Goal: Information Seeking & Learning: Learn about a topic

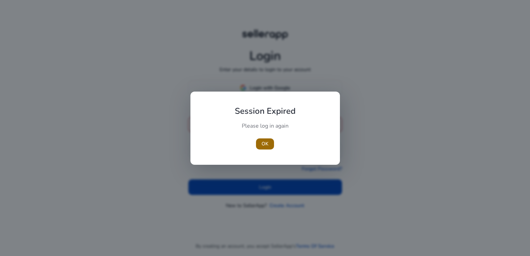
type input "**********"
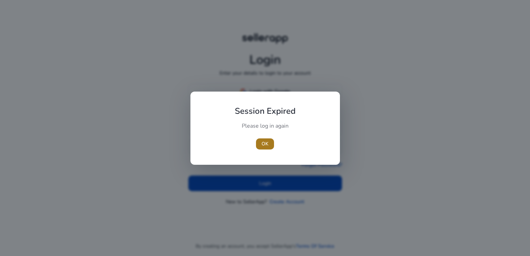
click at [262, 145] on span "OK" at bounding box center [265, 143] width 7 height 7
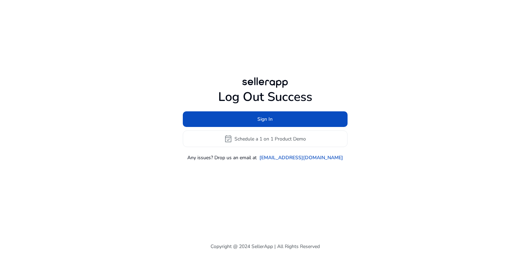
drag, startPoint x: 261, startPoint y: 179, endPoint x: 255, endPoint y: 184, distance: 7.4
click at [255, 185] on div "Log Out Success Sign In event_available Schedule a 1 on 1 Product Demo Any issu…" at bounding box center [265, 118] width 399 height 237
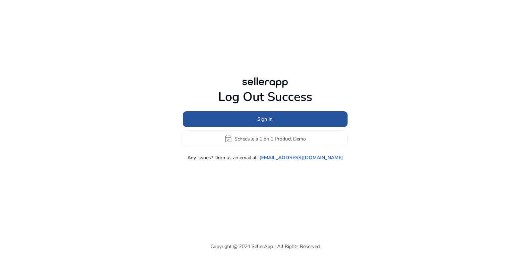
click at [256, 120] on span at bounding box center [265, 119] width 165 height 17
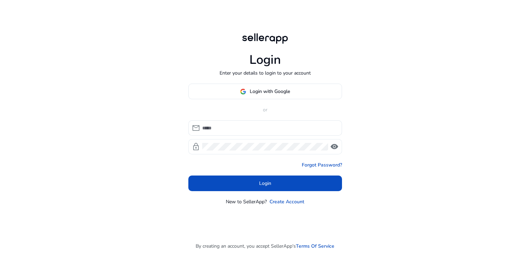
type input "**********"
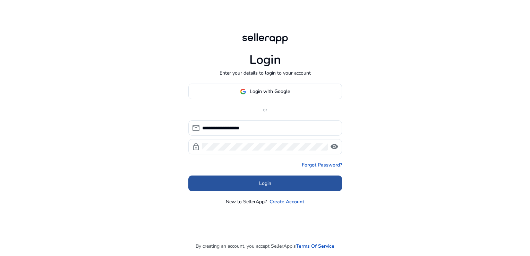
click at [251, 185] on span at bounding box center [265, 183] width 154 height 17
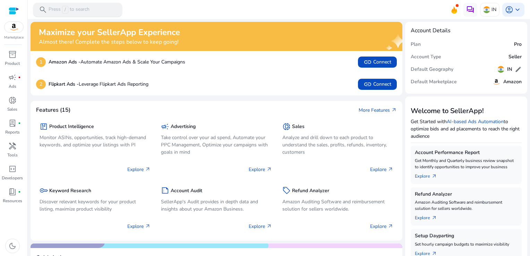
click at [87, 7] on p "Press / to search" at bounding box center [69, 10] width 41 height 8
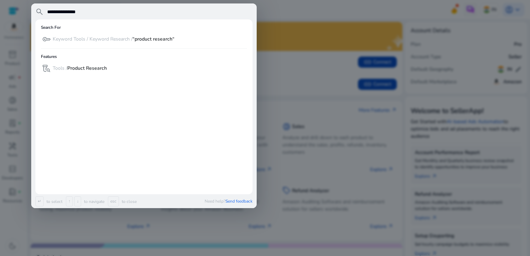
type input "**********"
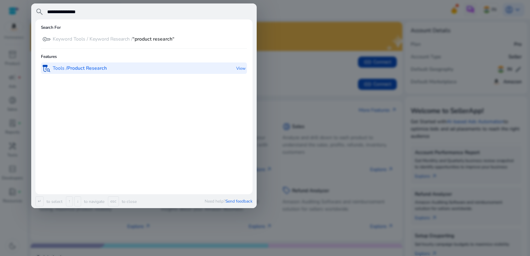
click at [77, 66] on b "Product Research" at bounding box center [87, 68] width 40 height 7
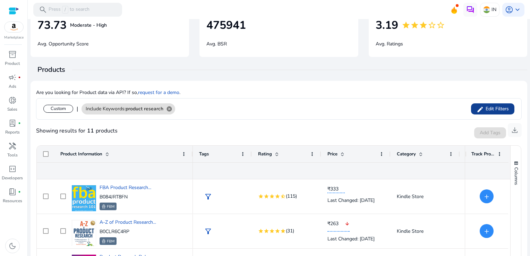
click at [500, 110] on span "Edit Filters" at bounding box center [496, 108] width 25 height 7
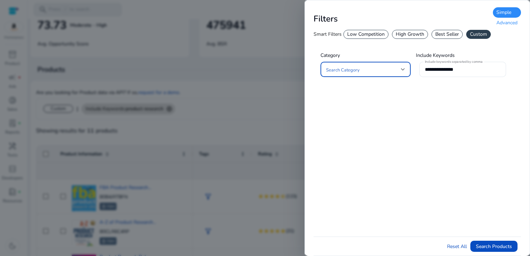
click at [511, 24] on div "Advanced" at bounding box center [507, 23] width 28 height 10
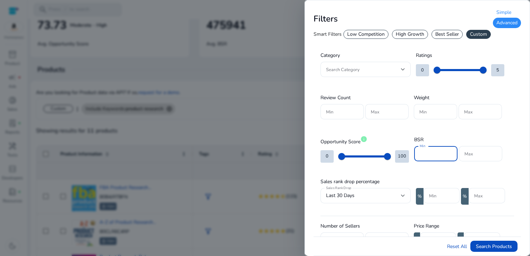
click at [430, 150] on input "Min" at bounding box center [436, 154] width 32 height 8
type input "*****"
click at [476, 150] on input "Max" at bounding box center [481, 154] width 32 height 8
type input "*"
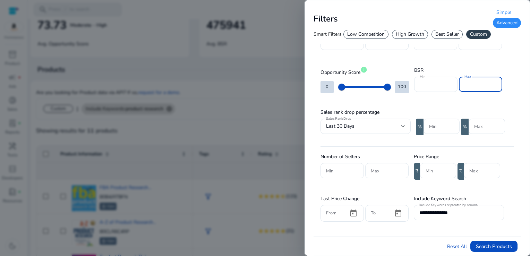
type input "******"
click at [435, 172] on input "Min" at bounding box center [438, 171] width 25 height 8
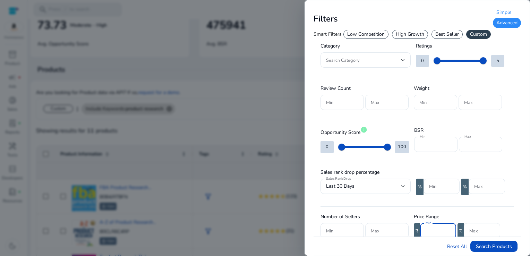
scroll to position [0, 0]
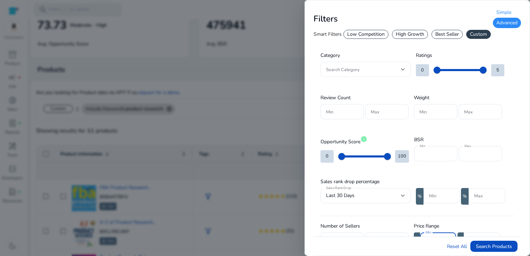
type input "****"
click at [403, 69] on div at bounding box center [403, 69] width 4 height 3
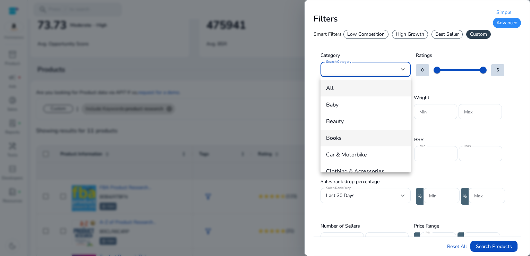
click at [337, 141] on span "Books" at bounding box center [365, 138] width 79 height 8
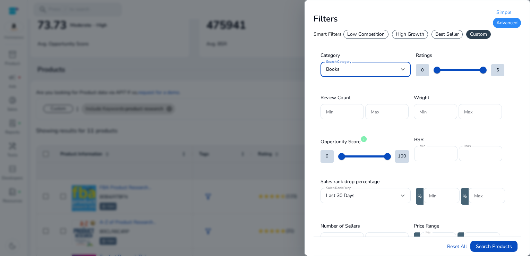
scroll to position [104, 0]
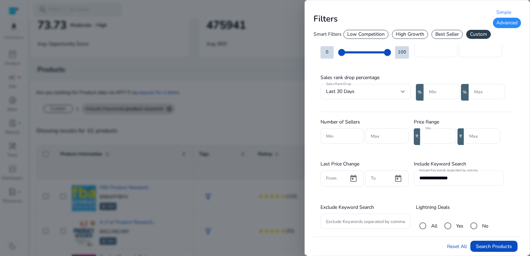
click at [478, 174] on input "**********" at bounding box center [458, 178] width 79 height 8
type input "*"
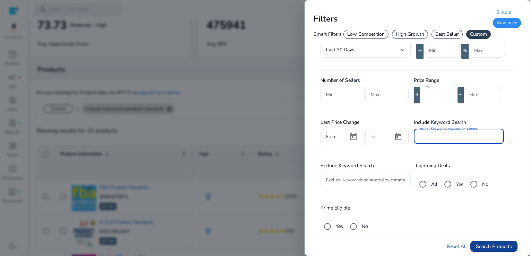
click at [493, 246] on span "Search Products" at bounding box center [494, 246] width 36 height 7
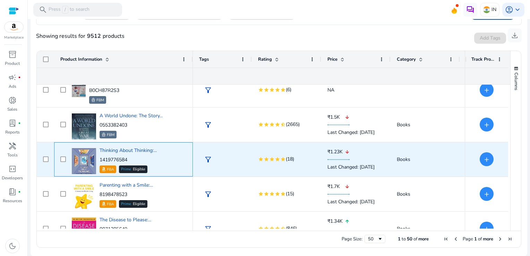
drag, startPoint x: 132, startPoint y: 158, endPoint x: 100, endPoint y: 159, distance: 31.6
click at [100, 159] on p "1419776584" at bounding box center [128, 159] width 57 height 7
copy p "1419776584"
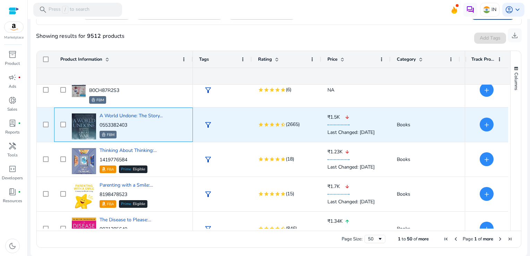
drag, startPoint x: 130, startPoint y: 124, endPoint x: 100, endPoint y: 124, distance: 30.2
click at [100, 124] on p "0553382403" at bounding box center [131, 125] width 63 height 7
copy p "0553382403"
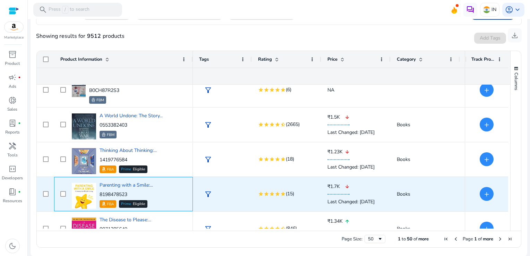
drag, startPoint x: 134, startPoint y: 191, endPoint x: 99, endPoint y: 192, distance: 34.7
click at [99, 192] on div "Parenting with a Smile:... 8198478523 FBA Prime Eligible" at bounding box center [128, 193] width 117 height 29
copy p "8198478523"
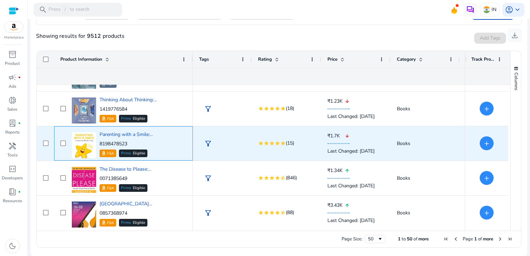
scroll to position [393, 0]
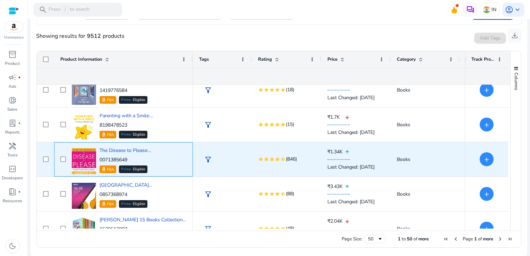
drag, startPoint x: 132, startPoint y: 159, endPoint x: 100, endPoint y: 159, distance: 31.6
click at [100, 159] on p "0071385649" at bounding box center [126, 159] width 52 height 7
copy p "0071385649"
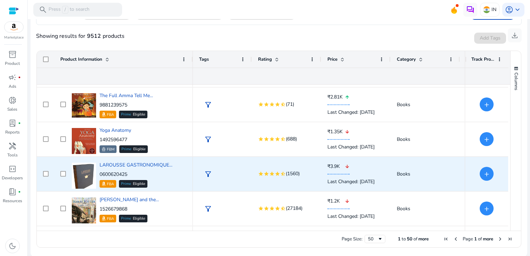
scroll to position [706, 0]
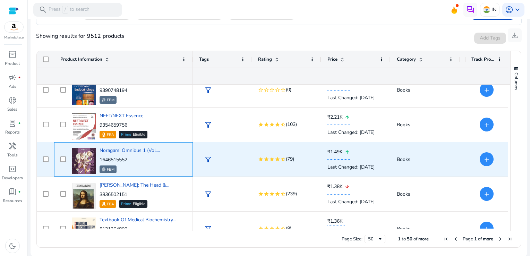
drag, startPoint x: 132, startPoint y: 160, endPoint x: 101, endPoint y: 160, distance: 30.9
click at [101, 160] on p "1646515552" at bounding box center [130, 159] width 60 height 7
copy p "1646515552"
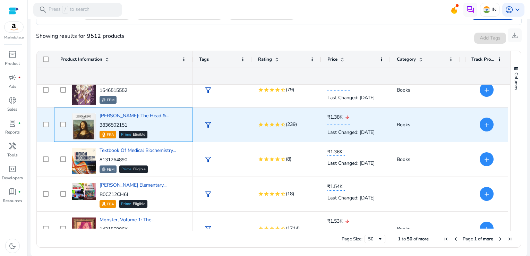
drag, startPoint x: 129, startPoint y: 124, endPoint x: 99, endPoint y: 124, distance: 30.5
click at [99, 124] on div "[PERSON_NAME]: The Head &... 3836502151 FBA Prime Eligible" at bounding box center [128, 124] width 117 height 29
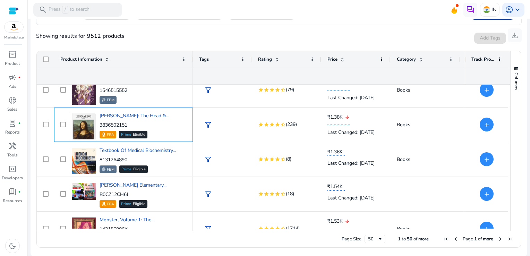
drag, startPoint x: 99, startPoint y: 124, endPoint x: 173, endPoint y: 129, distance: 74.5
click at [174, 130] on div "[PERSON_NAME]: The Head &... 3836502151 FBA Prime Eligible" at bounding box center [128, 124] width 117 height 29
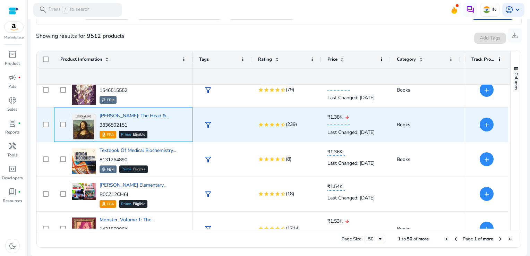
drag, startPoint x: 133, startPoint y: 124, endPoint x: 100, endPoint y: 127, distance: 33.1
click at [100, 127] on p "3836502151" at bounding box center [135, 125] width 70 height 7
copy p "3836502151"
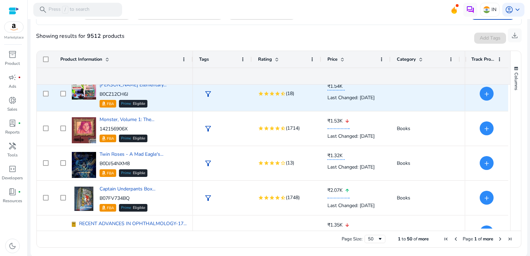
scroll to position [1087, 0]
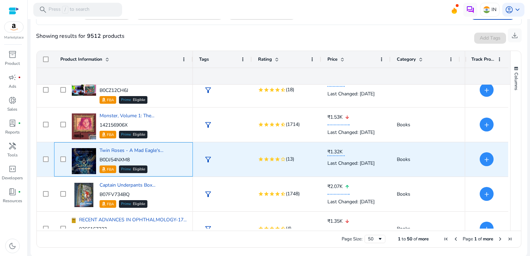
drag, startPoint x: 133, startPoint y: 159, endPoint x: 99, endPoint y: 160, distance: 33.7
click at [100, 160] on p "B0DJ54NXM8" at bounding box center [132, 159] width 64 height 7
copy p "B0DJ54NXM8"
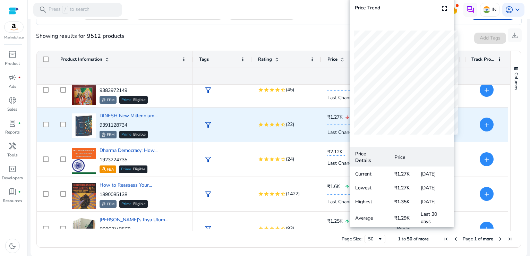
scroll to position [1591, 0]
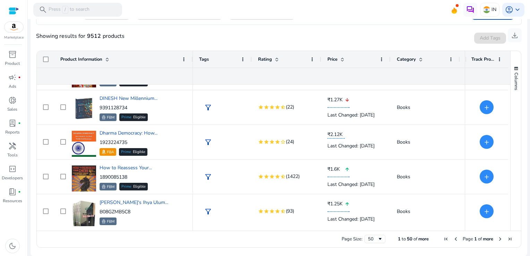
click at [499, 238] on span "Next Page" at bounding box center [501, 239] width 6 height 6
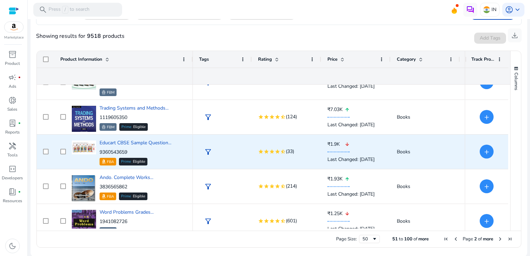
scroll to position [416, 0]
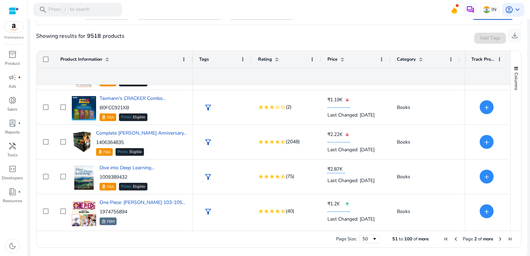
click at [498, 239] on span "Next Page" at bounding box center [501, 239] width 6 height 6
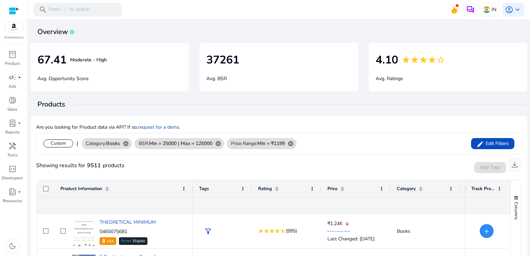
scroll to position [129, 0]
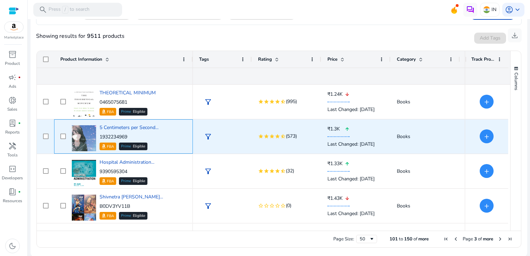
click at [131, 137] on p "1932234969" at bounding box center [129, 137] width 59 height 7
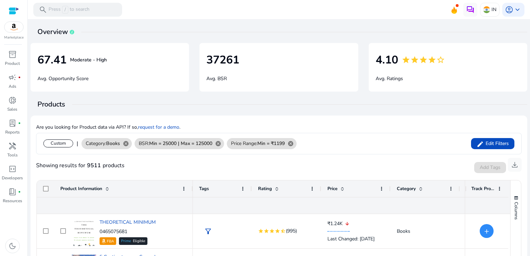
scroll to position [129, 0]
